Goal: Find contact information: Obtain details needed to contact an individual or organization

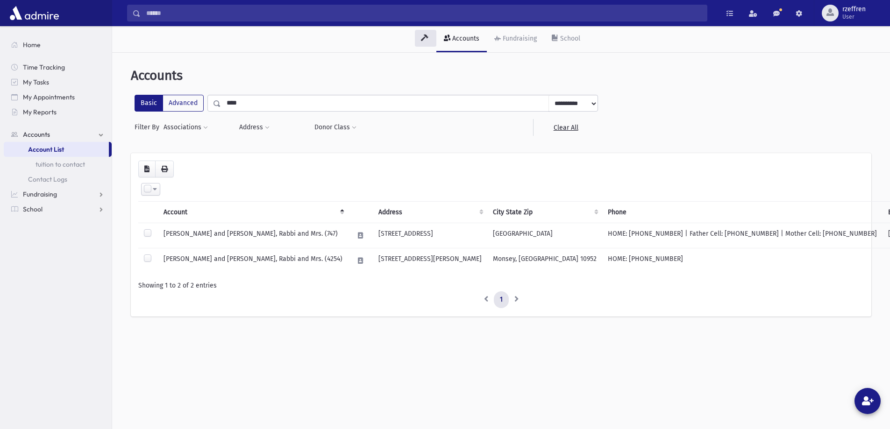
drag, startPoint x: 159, startPoint y: 96, endPoint x: 0, endPoint y: 93, distance: 159.2
click at [0, 95] on div "Search Results All Accounts" at bounding box center [445, 240] width 890 height 480
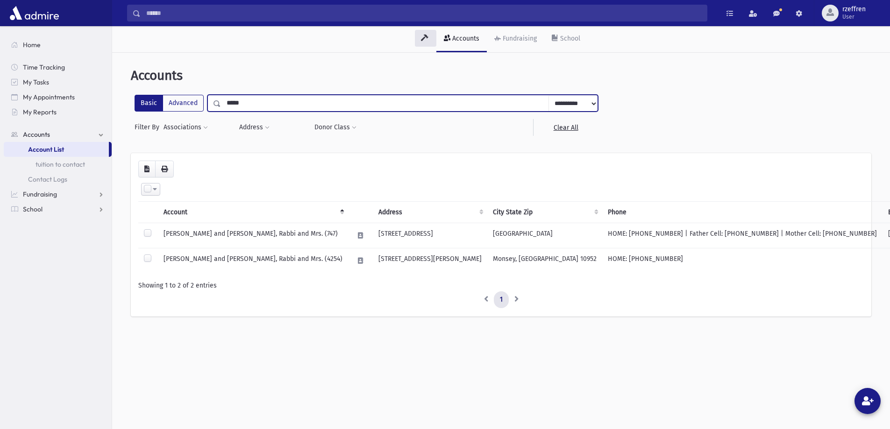
type input "*****"
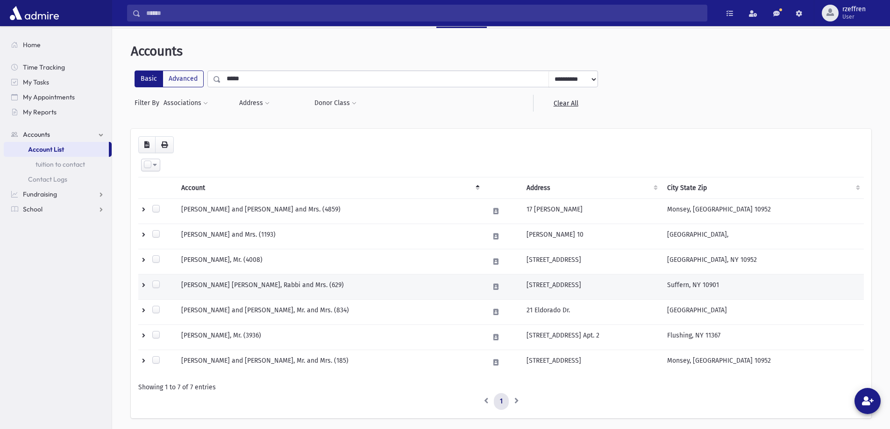
scroll to position [47, 0]
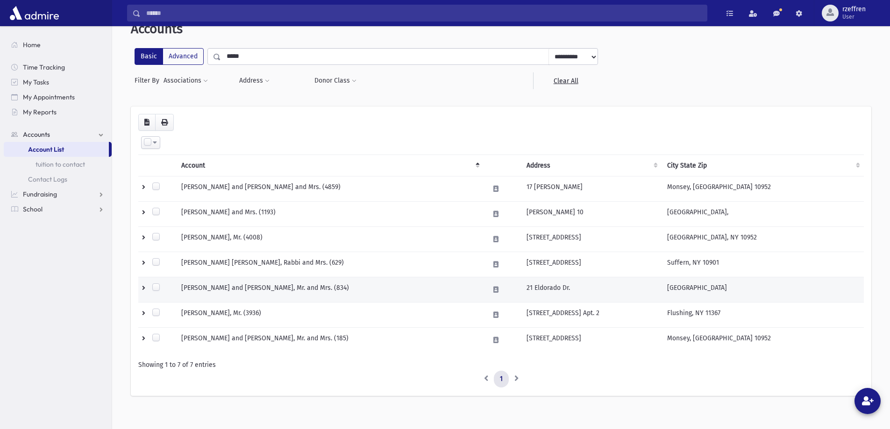
click at [467, 293] on td "SAMET, Yanky and Shevi, Mr. and Mrs. (834)" at bounding box center [330, 289] width 308 height 25
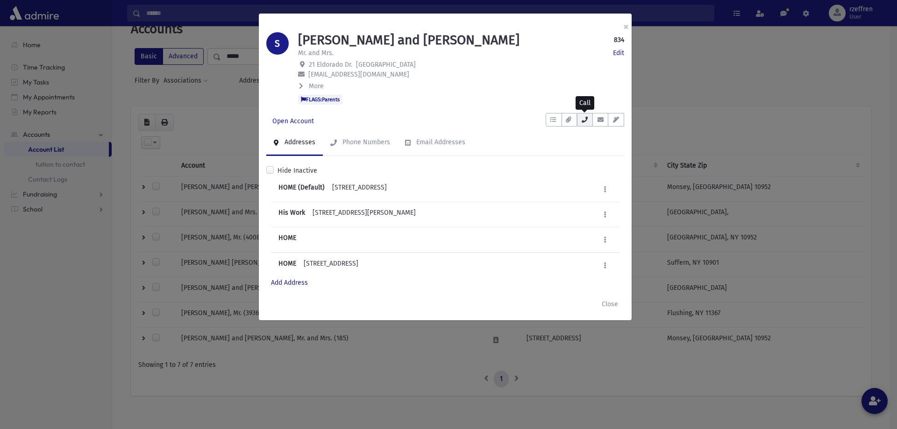
click at [579, 123] on button "button" at bounding box center [585, 120] width 16 height 14
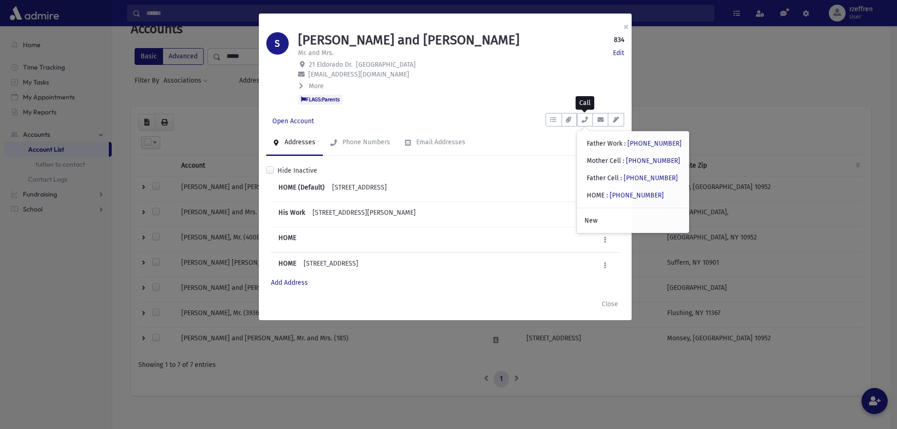
click at [492, 141] on ul "Addresses Phone Numbers Email Addresses" at bounding box center [445, 143] width 358 height 26
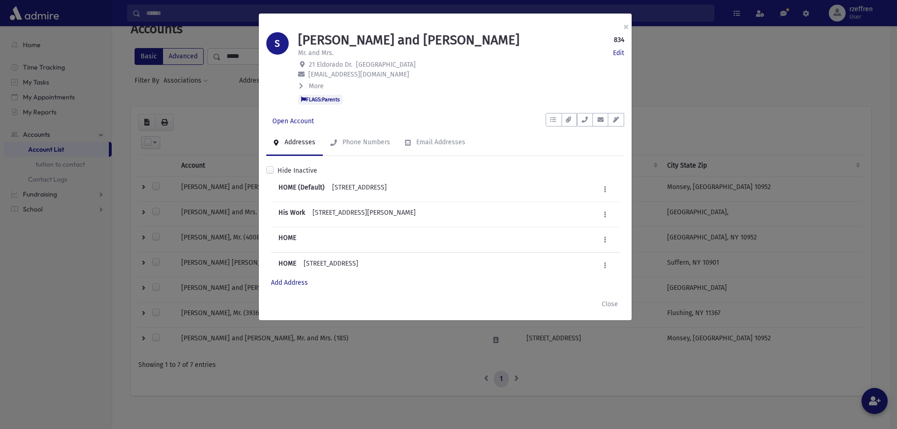
click at [692, 114] on div "× S SAMET, Yanky and Shevi 834 Edit Mr. and Mrs. Edit 21 Eldorado Dr. Spring Va…" at bounding box center [448, 214] width 897 height 429
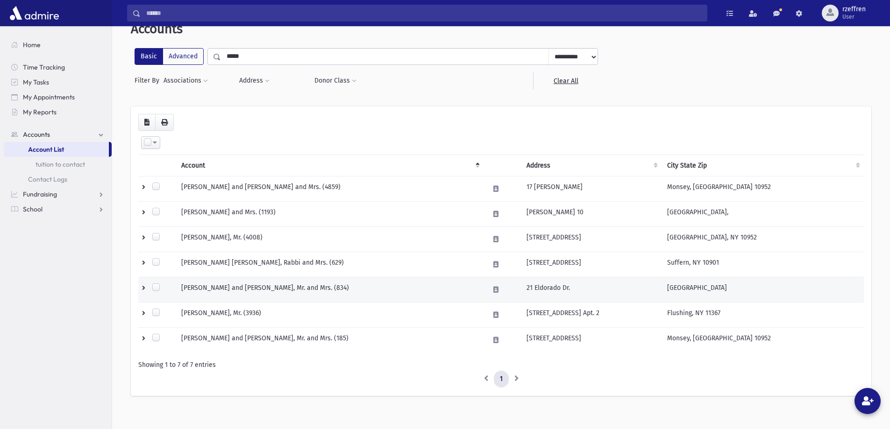
click at [142, 285] on td at bounding box center [156, 289] width 37 height 25
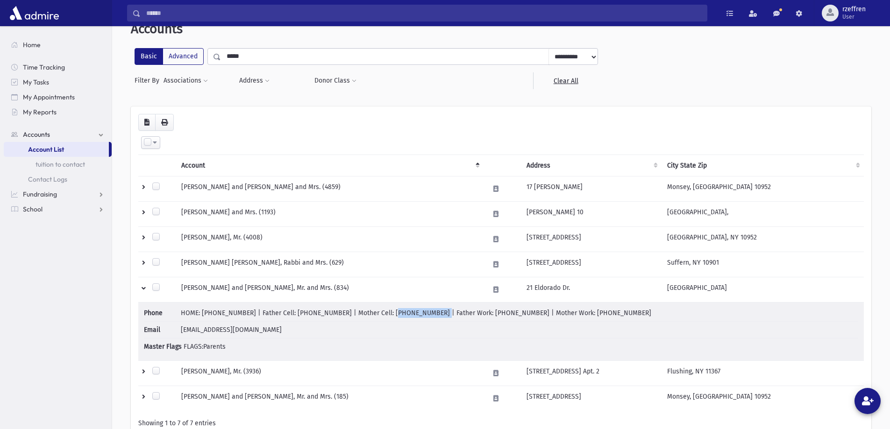
drag, startPoint x: 405, startPoint y: 313, endPoint x: 367, endPoint y: 315, distance: 38.3
click at [367, 315] on span "HOME: (845) 213-8213 | Father Cell: (516) 371-1400 | Mother Cell: (516) 371-140…" at bounding box center [416, 313] width 470 height 8
copy span "(516) 371-1401"
drag, startPoint x: 60, startPoint y: 40, endPoint x: 0, endPoint y: 33, distance: 60.6
click at [0, 38] on div "Search Results All Accounts" at bounding box center [445, 224] width 890 height 543
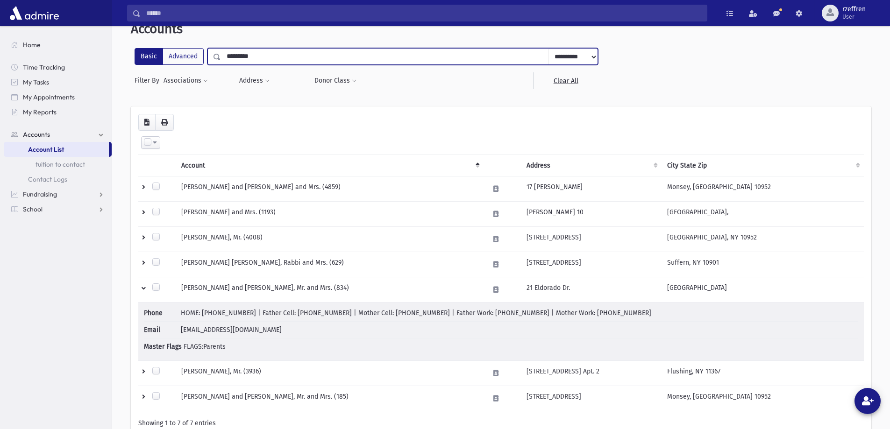
type input "*********"
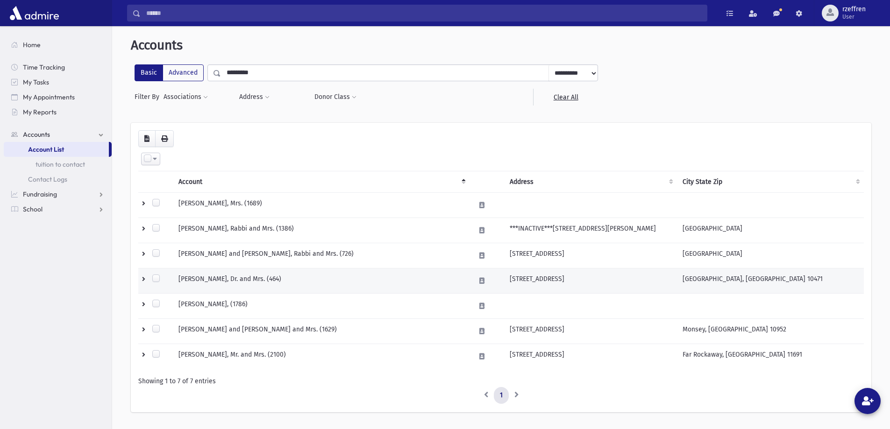
scroll to position [47, 0]
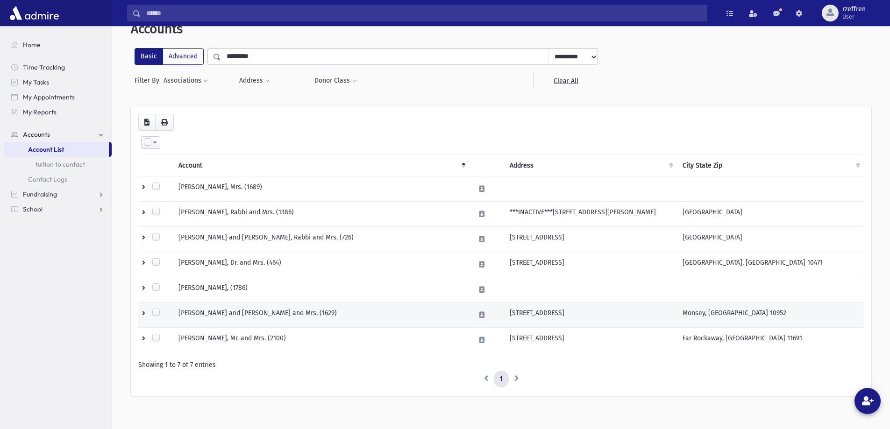
click at [143, 314] on td at bounding box center [155, 315] width 35 height 25
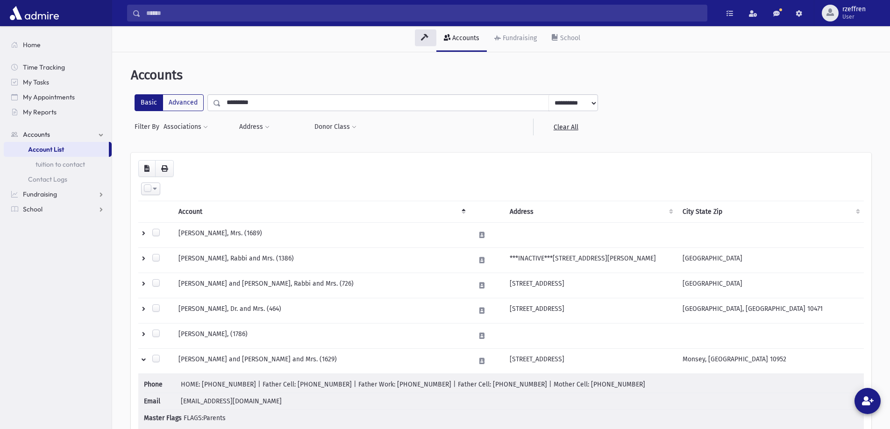
scroll to position [0, 0]
